Goal: Task Accomplishment & Management: Manage account settings

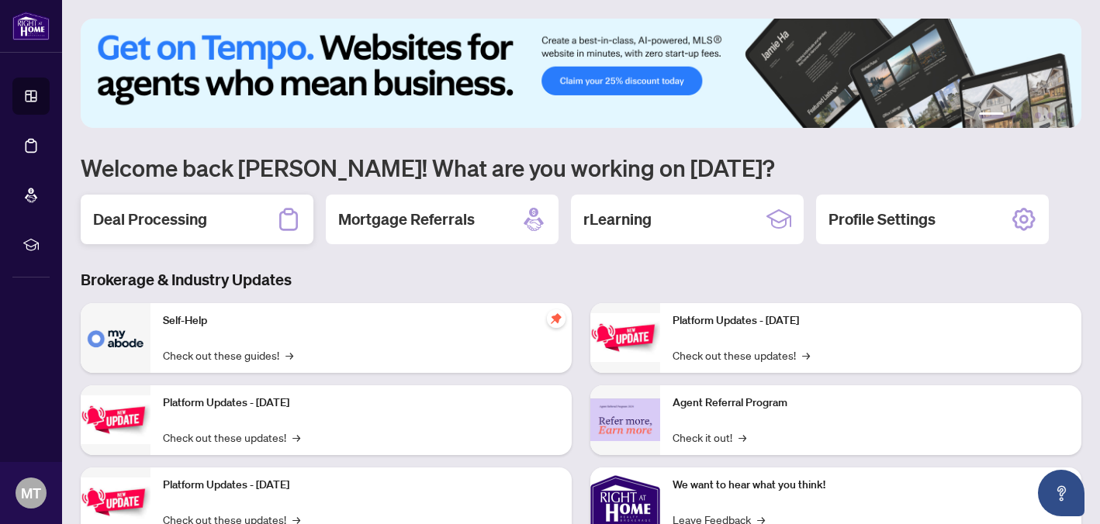
click at [196, 219] on h2 "Deal Processing" at bounding box center [150, 220] width 114 height 22
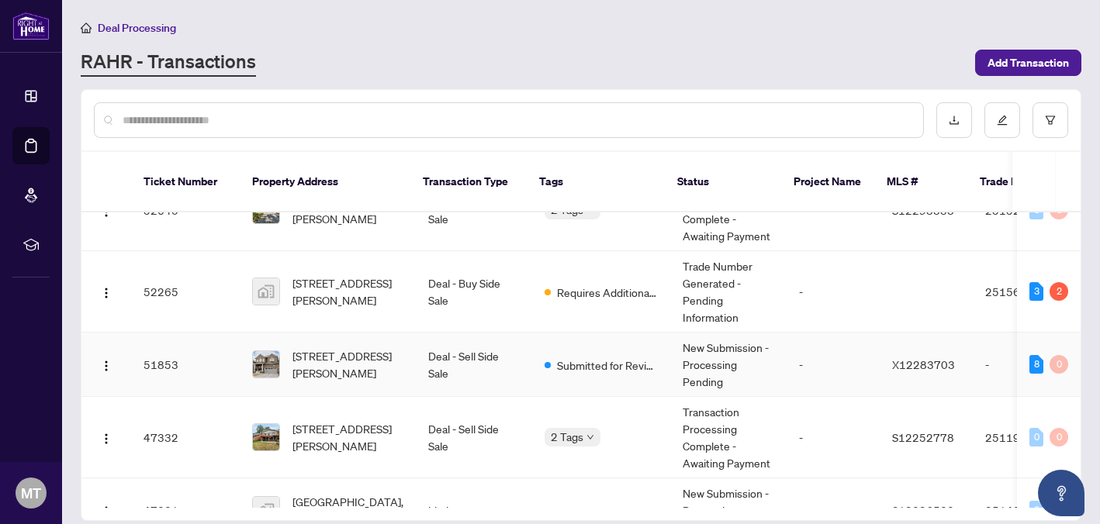
scroll to position [121, 0]
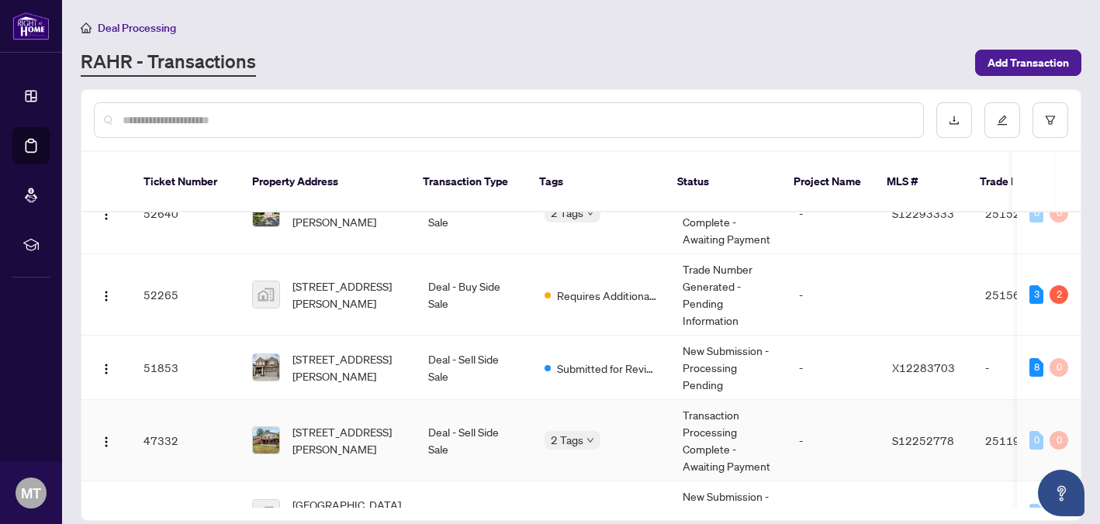
click at [409, 429] on td "[STREET_ADDRESS][PERSON_NAME]" at bounding box center [328, 440] width 176 height 81
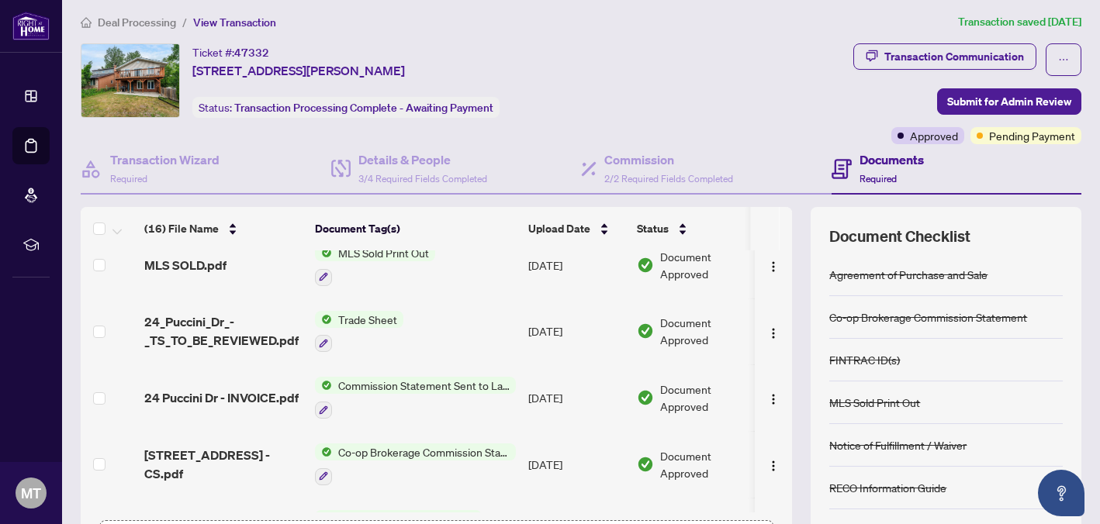
scroll to position [149, 0]
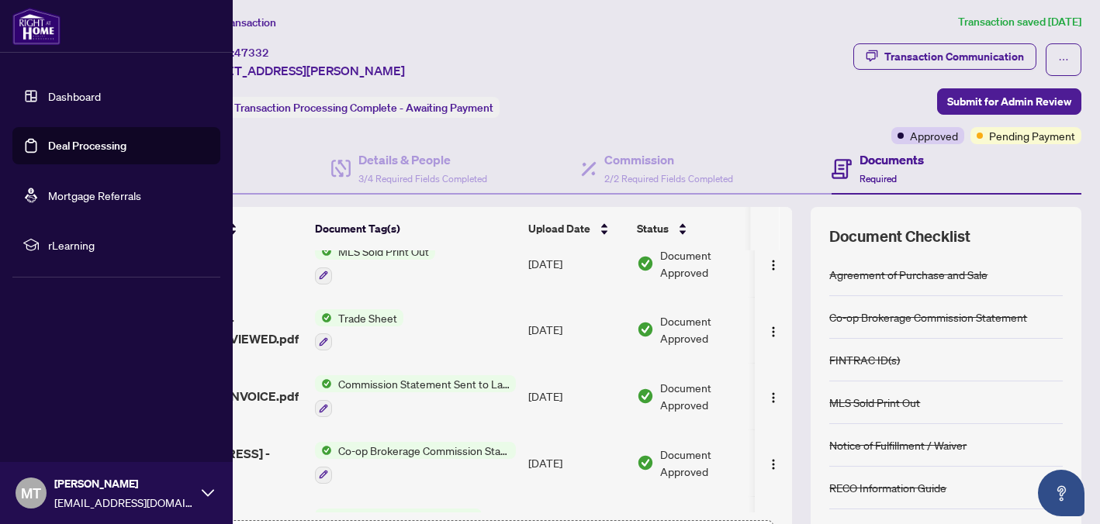
click at [48, 93] on link "Dashboard" at bounding box center [74, 96] width 53 height 14
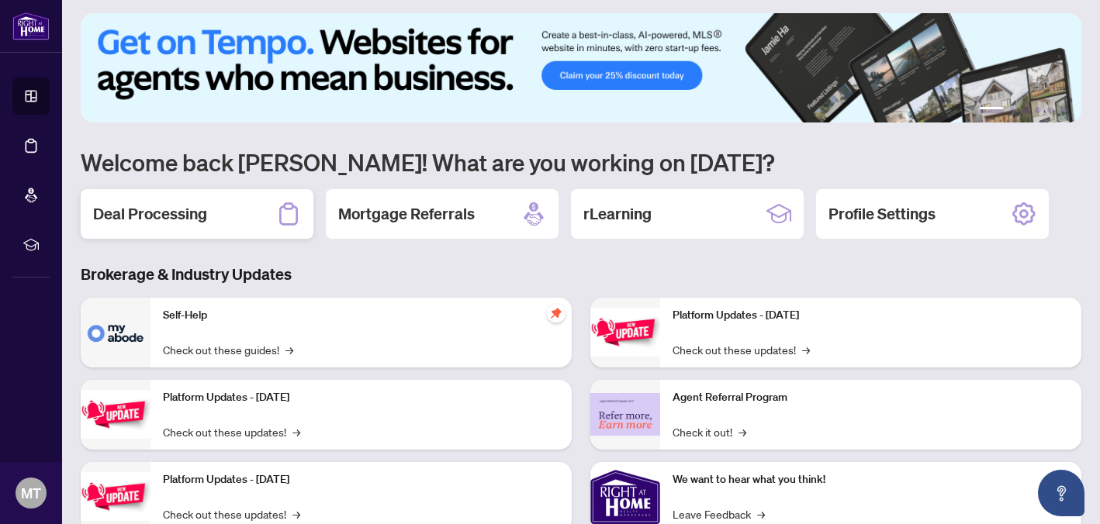
click at [212, 196] on div "Deal Processing" at bounding box center [197, 214] width 233 height 50
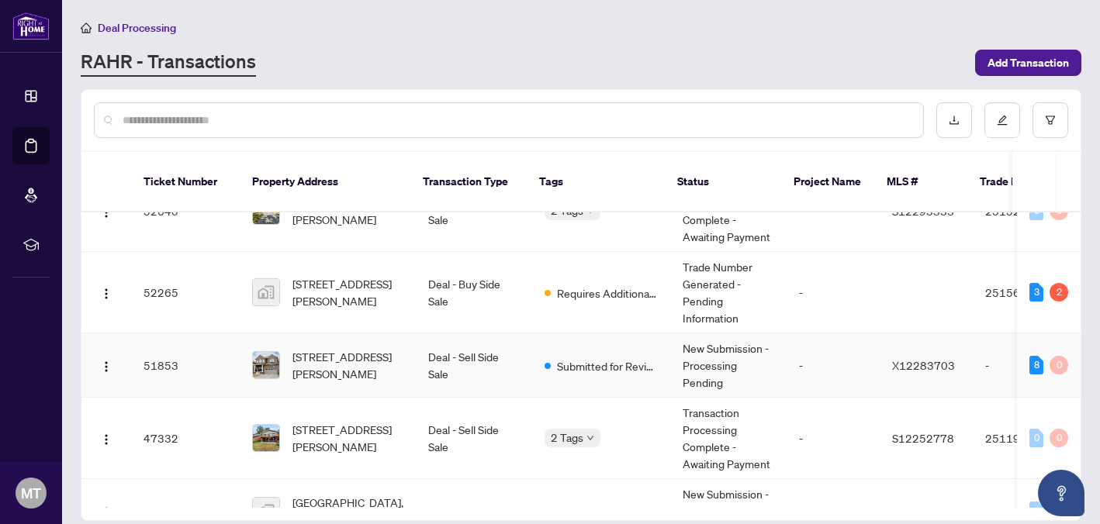
scroll to position [122, 0]
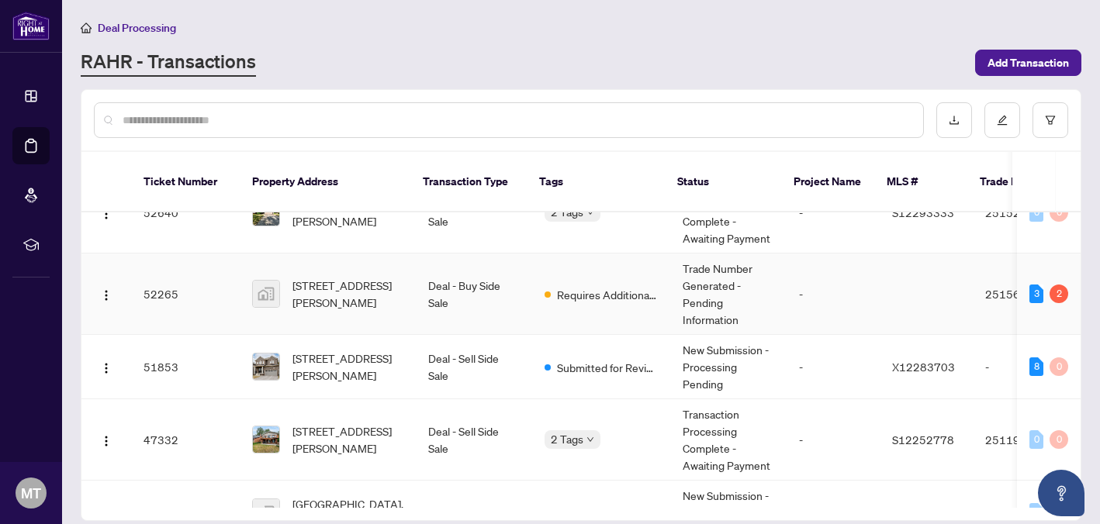
click at [589, 286] on span "Requires Additional Docs" at bounding box center [607, 294] width 101 height 17
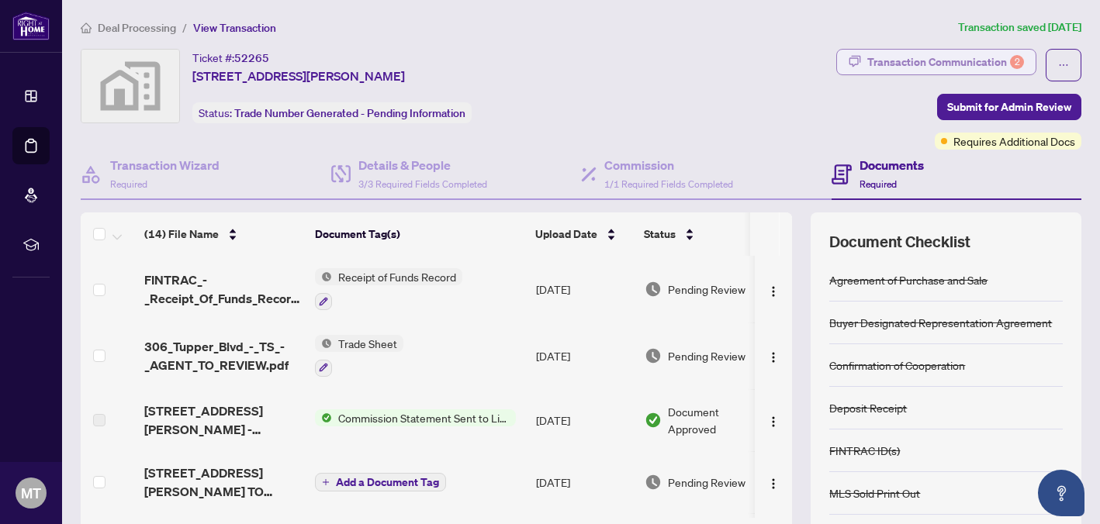
click at [989, 67] on div "Transaction Communication 2" at bounding box center [945, 62] width 157 height 25
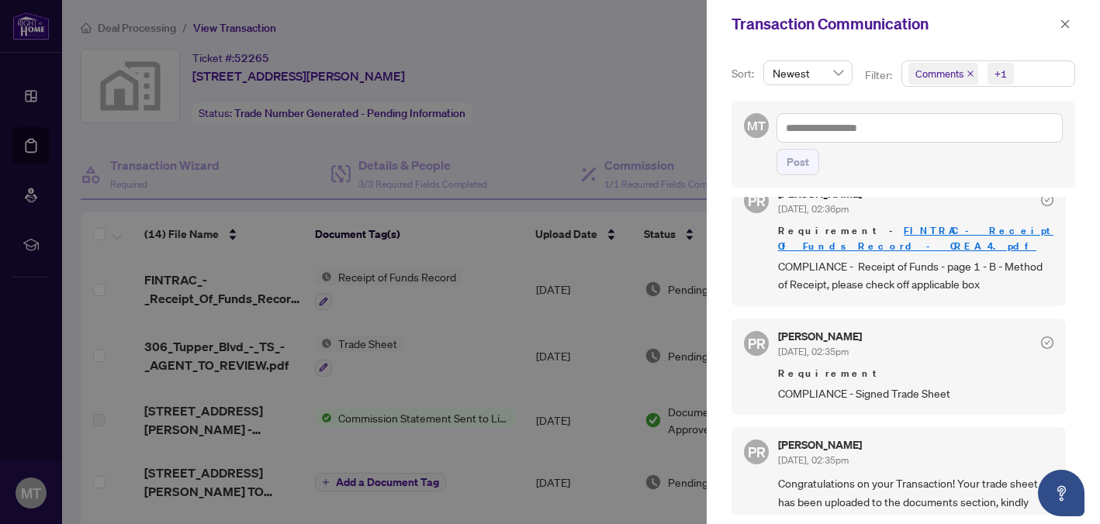
scroll to position [253, 0]
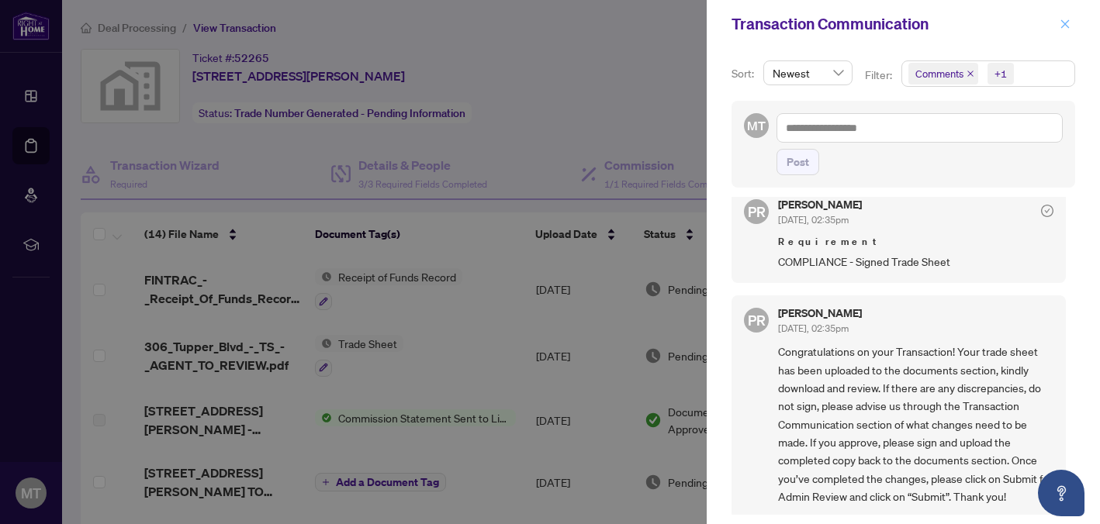
click at [1067, 23] on icon "close" at bounding box center [1064, 24] width 11 height 11
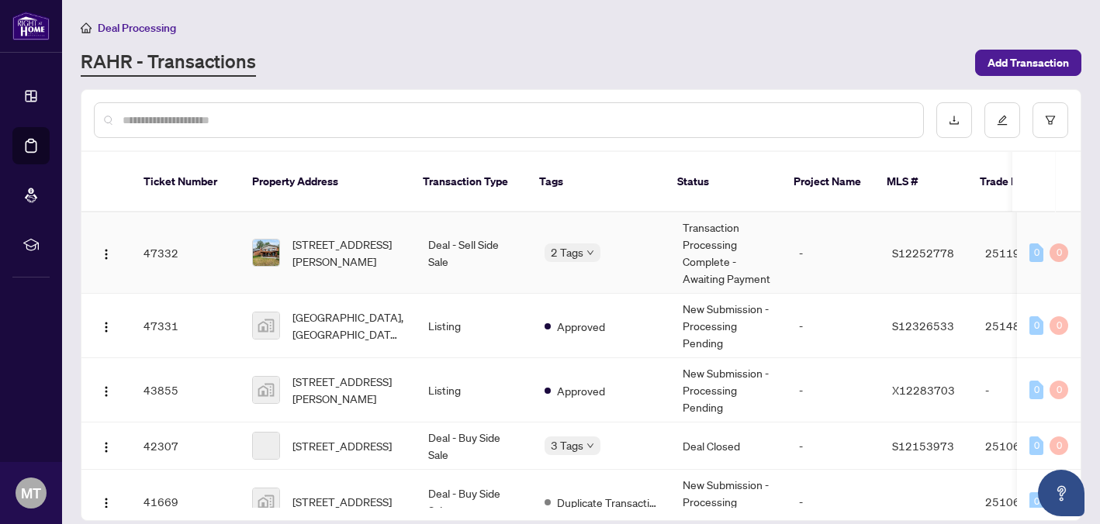
scroll to position [310, 0]
click at [539, 246] on span "Approved" at bounding box center [539, 246] width 0 height 0
click at [490, 239] on td "Deal - Sell Side Sale" at bounding box center [474, 251] width 116 height 81
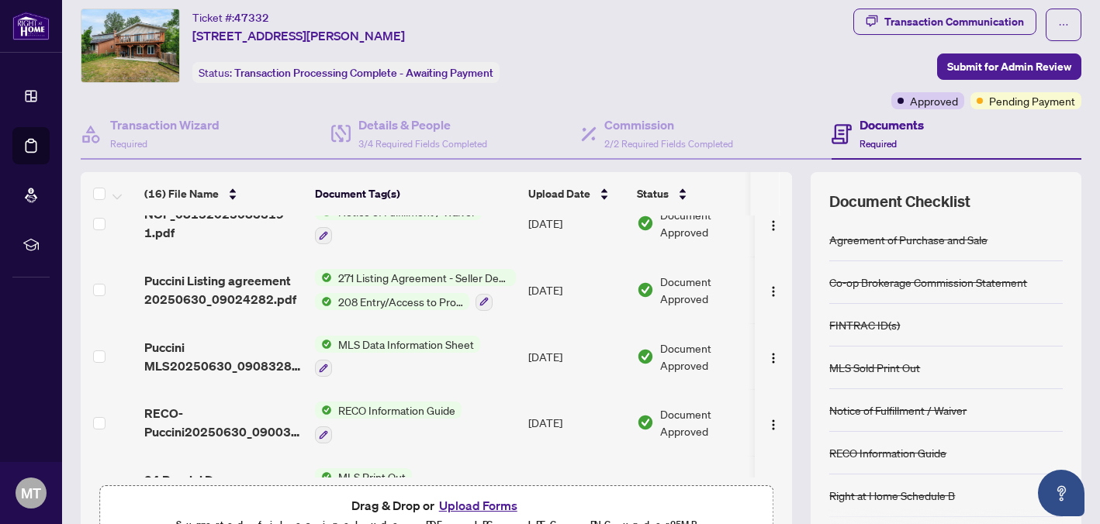
scroll to position [197, 0]
